Goal: Information Seeking & Learning: Learn about a topic

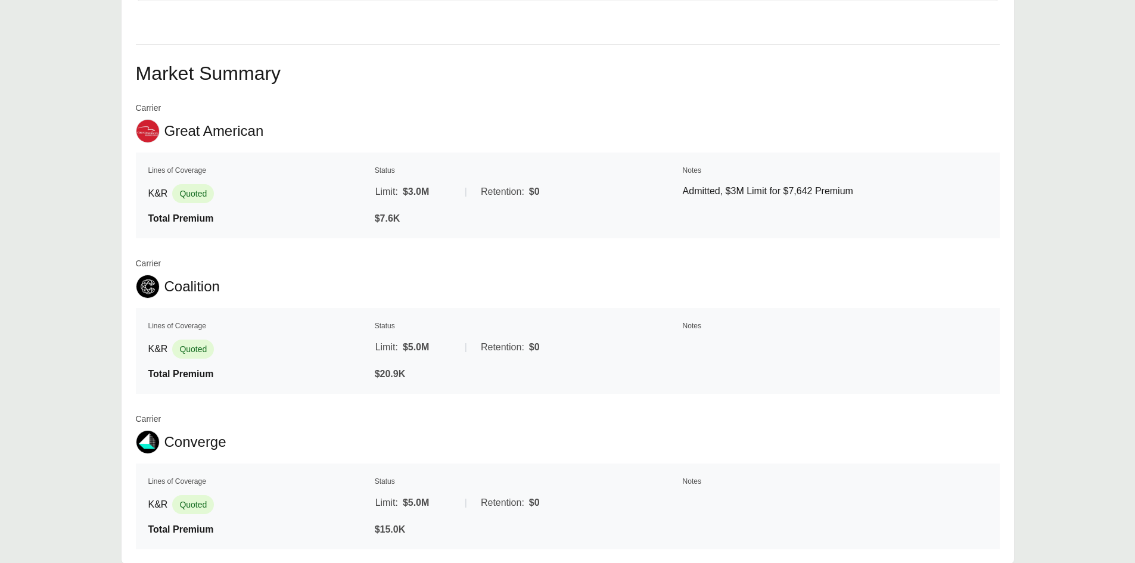
scroll to position [715, 0]
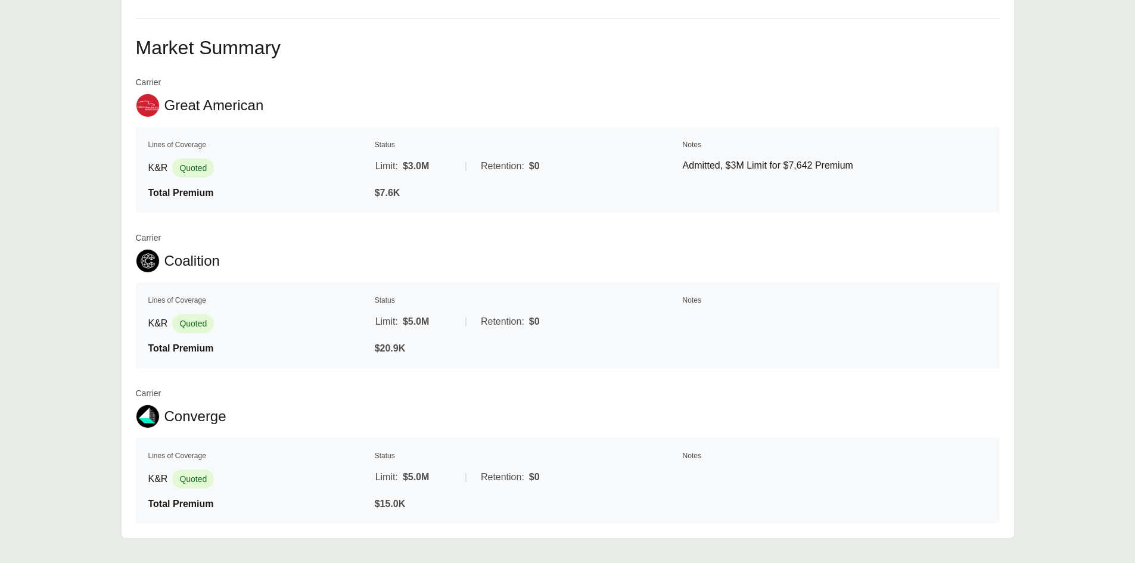
click at [319, 189] on td "Total Premium" at bounding box center [260, 192] width 224 height 15
click at [428, 164] on span "$3.0M" at bounding box center [416, 166] width 26 height 14
click at [685, 164] on p "Admitted, $3M Limit for $7,642 Premium" at bounding box center [835, 165] width 304 height 14
click at [136, 159] on table "Lines of Coverage Status Notes K&R Quoted Limit: $3.0M | Retention: $0 Admitted…" at bounding box center [568, 170] width 864 height 86
click at [149, 165] on td "K&R Quoted" at bounding box center [260, 168] width 224 height 30
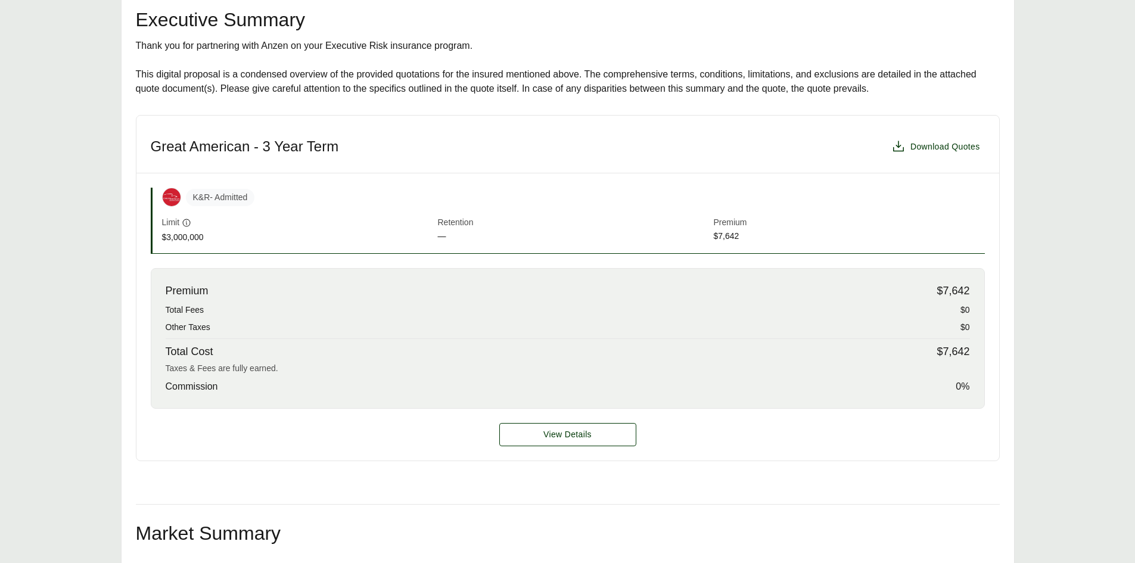
scroll to position [202, 0]
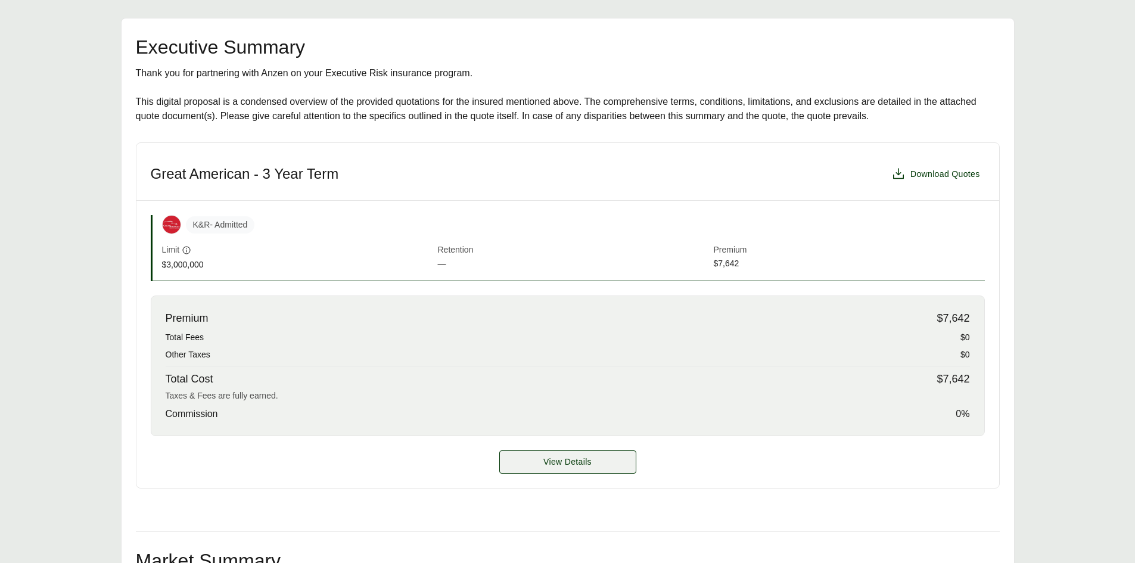
click at [578, 458] on span "View Details" at bounding box center [567, 462] width 48 height 13
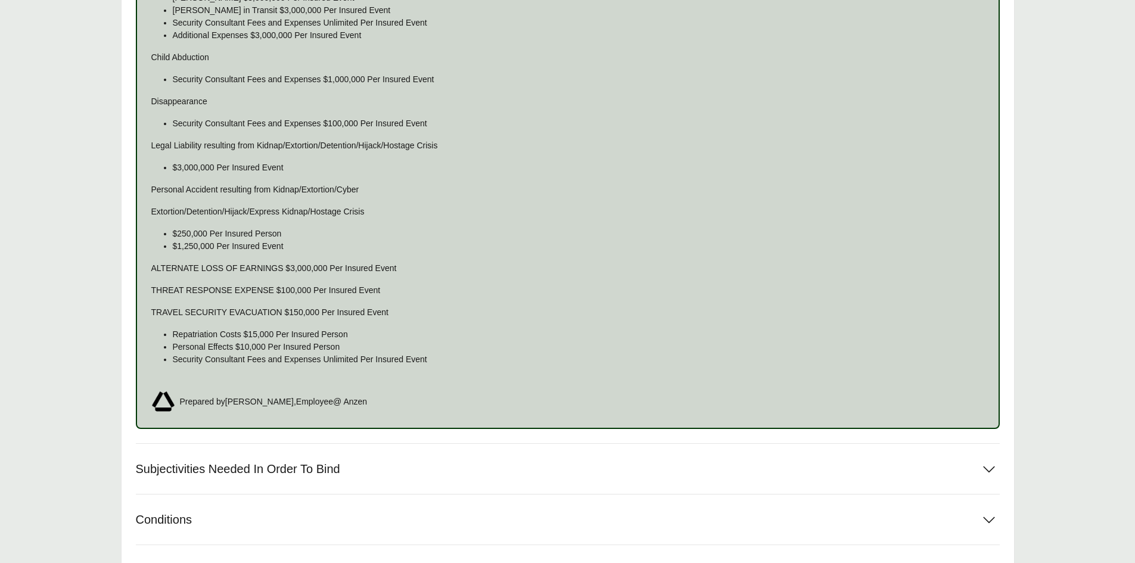
scroll to position [871, 0]
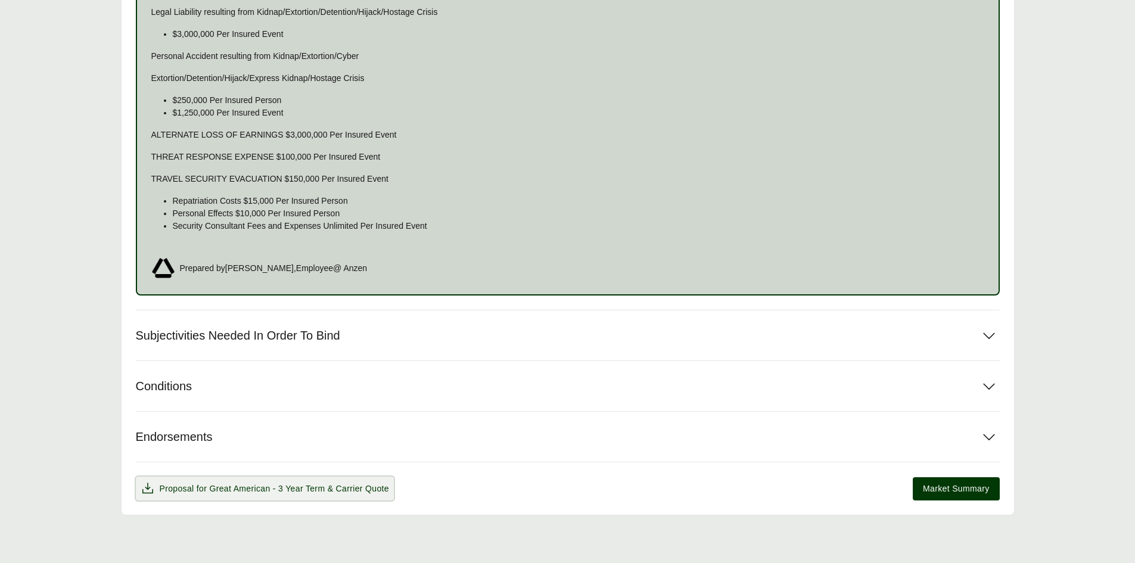
click at [226, 490] on span "Great American - 3 Year Term" at bounding box center [267, 489] width 116 height 10
